Goal: Navigation & Orientation: Find specific page/section

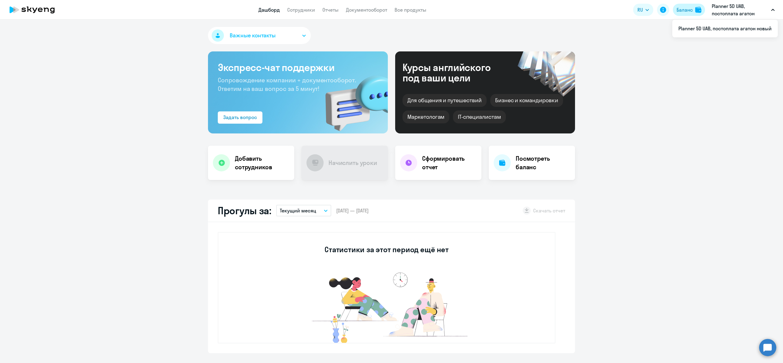
click at [682, 6] on button "Баланс" at bounding box center [689, 10] width 32 height 12
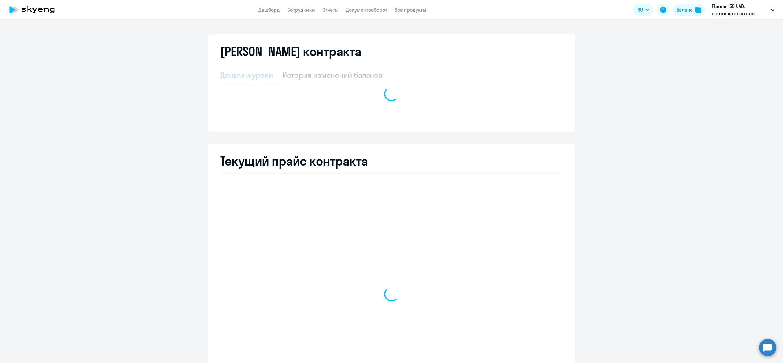
select select "english_adult_not_native_speaker"
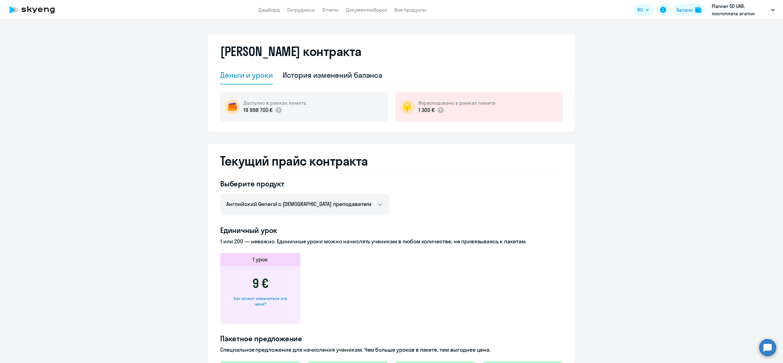
click at [304, 5] on app-header "Дашборд Сотрудники Отчеты Документооборот Все продукты Дашборд Сотрудники Отчет…" at bounding box center [391, 10] width 783 height 20
click at [303, 7] on app-header "Дашборд Сотрудники Отчеты Документооборот Все продукты Дашборд Сотрудники Отчет…" at bounding box center [391, 10] width 783 height 20
click at [303, 8] on link "Сотрудники" at bounding box center [301, 10] width 28 height 6
select select "30"
